Goal: Information Seeking & Learning: Learn about a topic

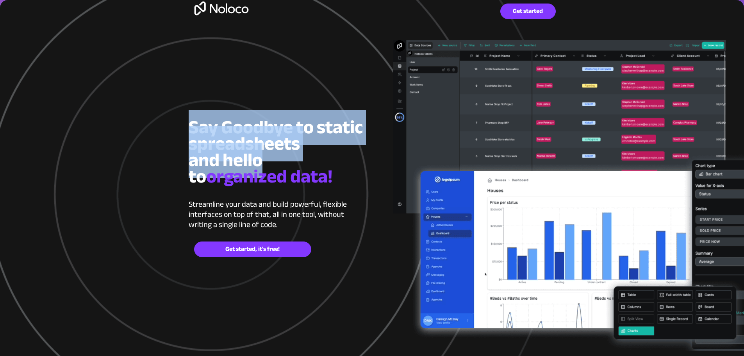
drag, startPoint x: 189, startPoint y: 125, endPoint x: 259, endPoint y: 157, distance: 77.2
click at [259, 157] on span "Say Goodbye to static spreadsheets and hello to" at bounding box center [276, 152] width 174 height 84
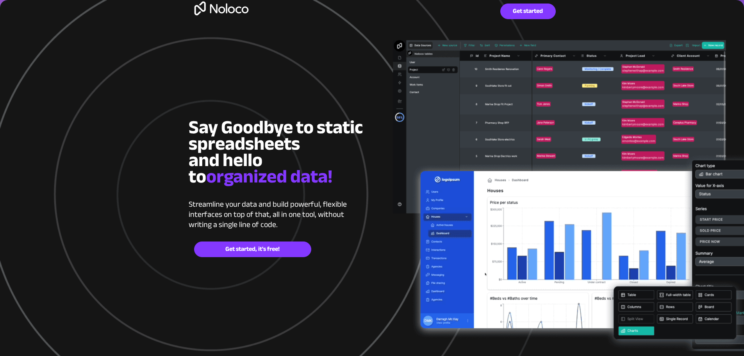
click at [302, 172] on span "organized data!" at bounding box center [269, 176] width 126 height 35
click at [284, 176] on span "organized data!" at bounding box center [269, 176] width 126 height 35
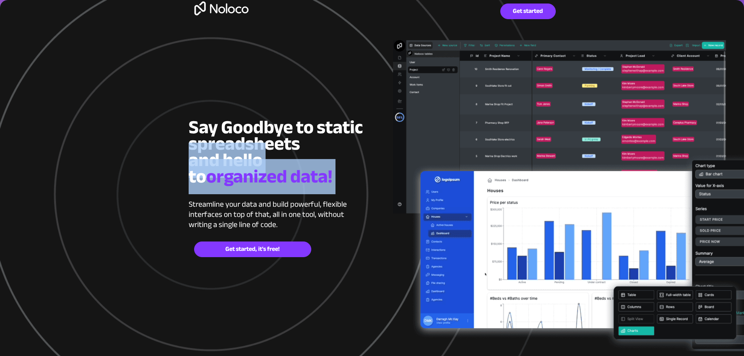
drag, startPoint x: 284, startPoint y: 176, endPoint x: 289, endPoint y: 179, distance: 5.3
click at [285, 177] on span "organized data!" at bounding box center [269, 176] width 126 height 35
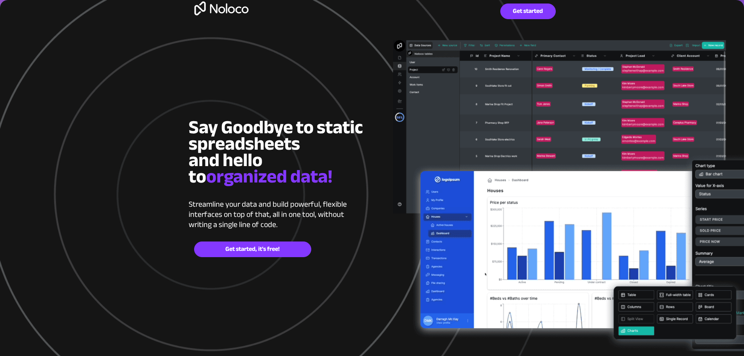
click at [335, 196] on div at bounding box center [372, 204] width 367 height 409
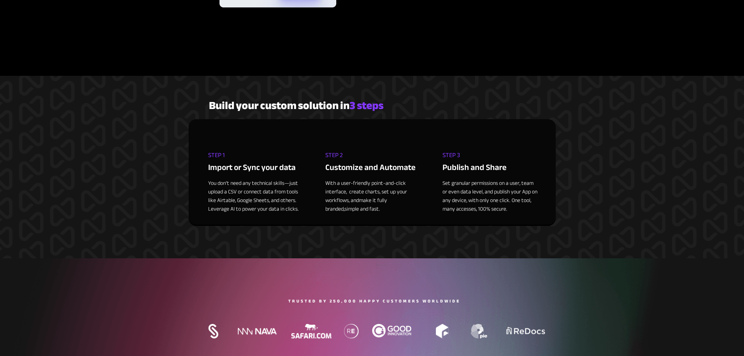
scroll to position [1390, 0]
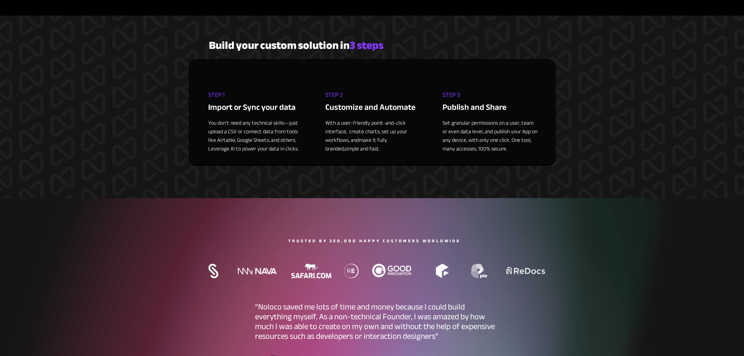
click at [693, 231] on div at bounding box center [372, 308] width 744 height 221
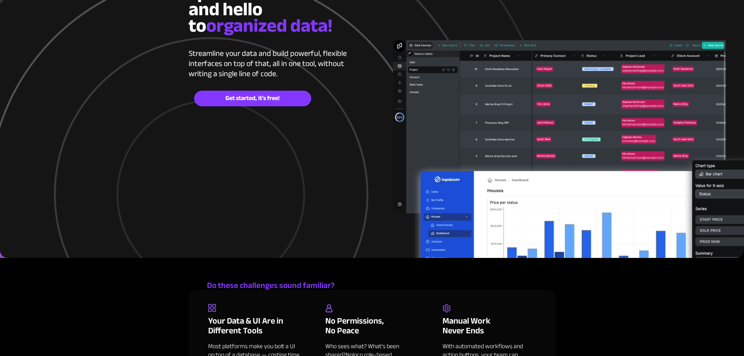
scroll to position [0, 0]
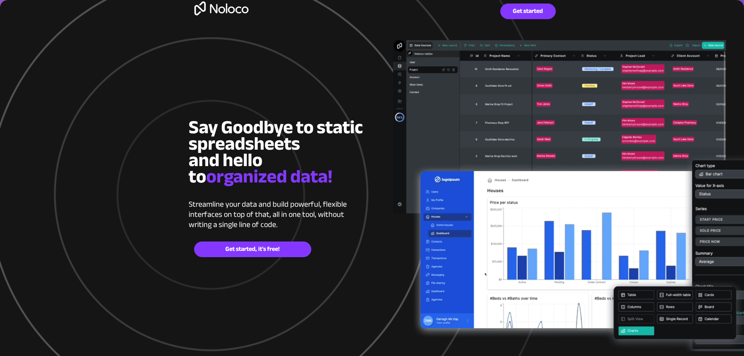
click at [211, 7] on img at bounding box center [222, 8] width 66 height 25
click at [252, 67] on div at bounding box center [372, 204] width 367 height 409
click at [262, 75] on div at bounding box center [372, 204] width 367 height 409
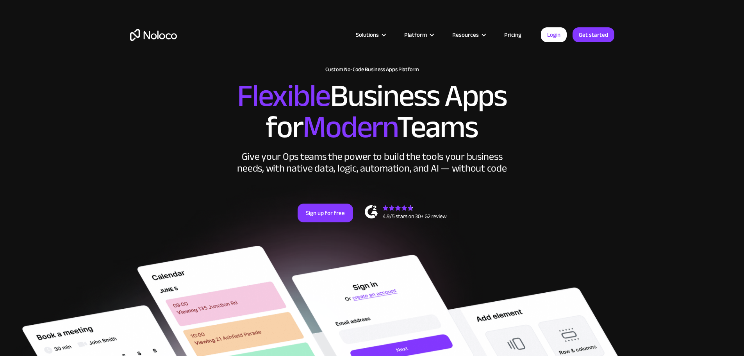
click at [283, 29] on div "Solutions Use Cases Business Types Project Management Keep track of customers, …" at bounding box center [372, 43] width 500 height 46
